Goal: Information Seeking & Learning: Get advice/opinions

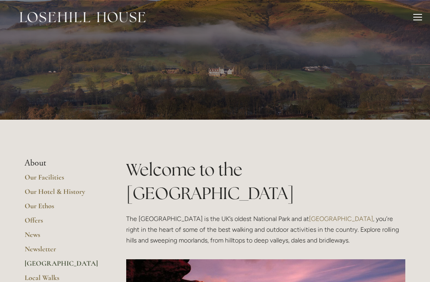
click at [34, 215] on link "Offers" at bounding box center [63, 222] width 76 height 14
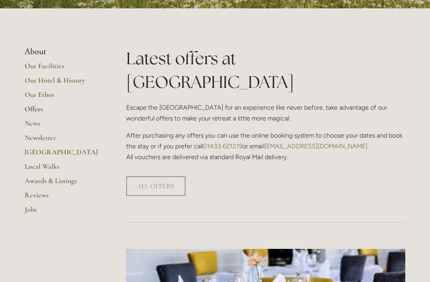
scroll to position [159, 0]
click at [39, 65] on link "Our Facilities" at bounding box center [63, 68] width 76 height 14
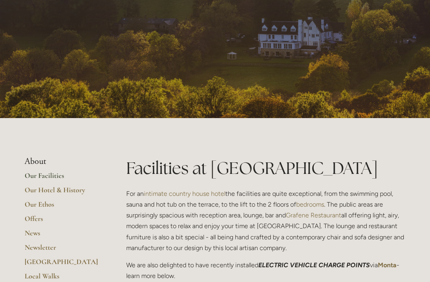
scroll to position [49, 0]
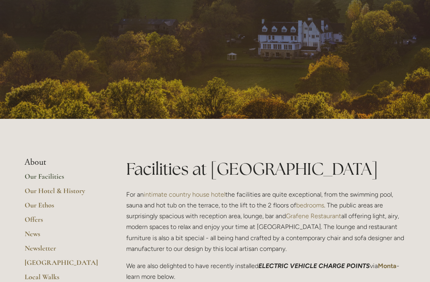
click at [47, 178] on link "Our Facilities" at bounding box center [63, 179] width 76 height 14
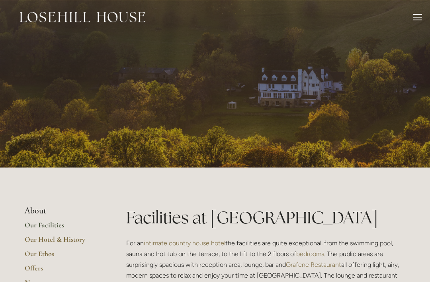
click at [54, 232] on link "Our Facilities" at bounding box center [63, 227] width 76 height 14
click at [31, 235] on link "Our Hotel & History" at bounding box center [63, 242] width 76 height 14
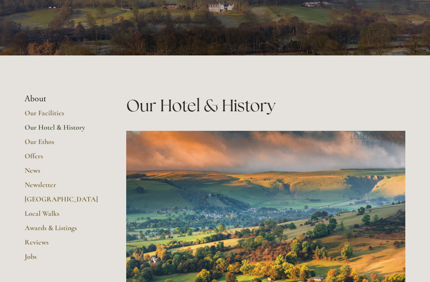
scroll to position [112, 0]
click at [31, 223] on link "Awards & Listings" at bounding box center [63, 230] width 76 height 14
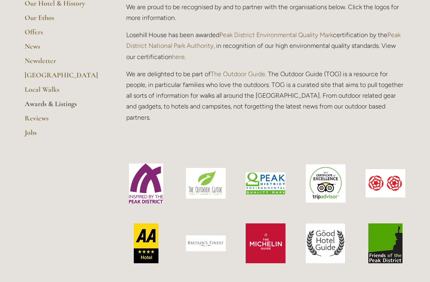
scroll to position [237, 0]
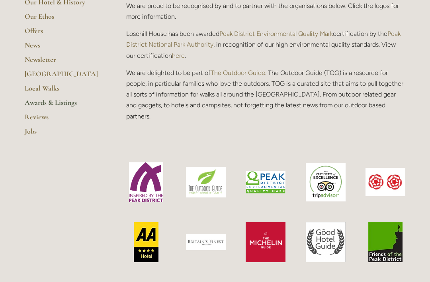
click at [30, 116] on link "Reviews" at bounding box center [63, 119] width 76 height 14
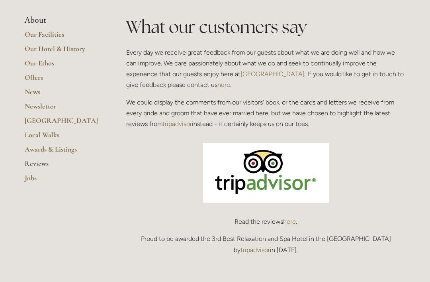
scroll to position [191, 0]
click at [278, 222] on p "Read the reviews here ." at bounding box center [265, 220] width 279 height 11
click at [285, 218] on link "here" at bounding box center [289, 221] width 13 height 8
